Goal: Find specific fact: Find specific fact

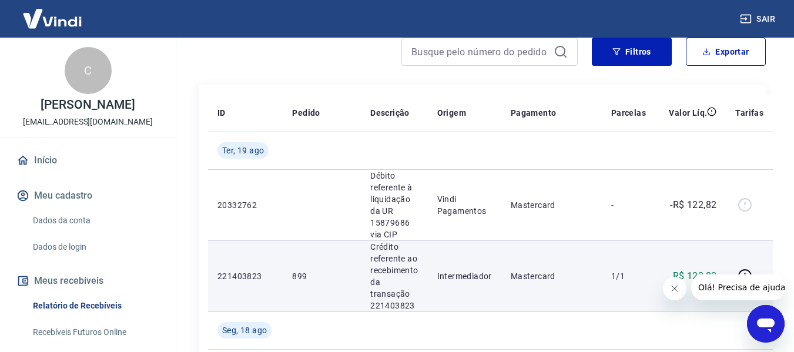
scroll to position [117, 0]
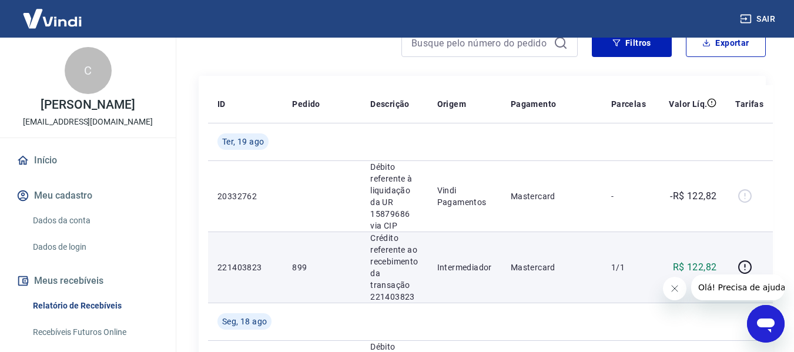
click at [302, 264] on p "899" at bounding box center [321, 267] width 59 height 12
copy p "899"
